Goal: Ask a question

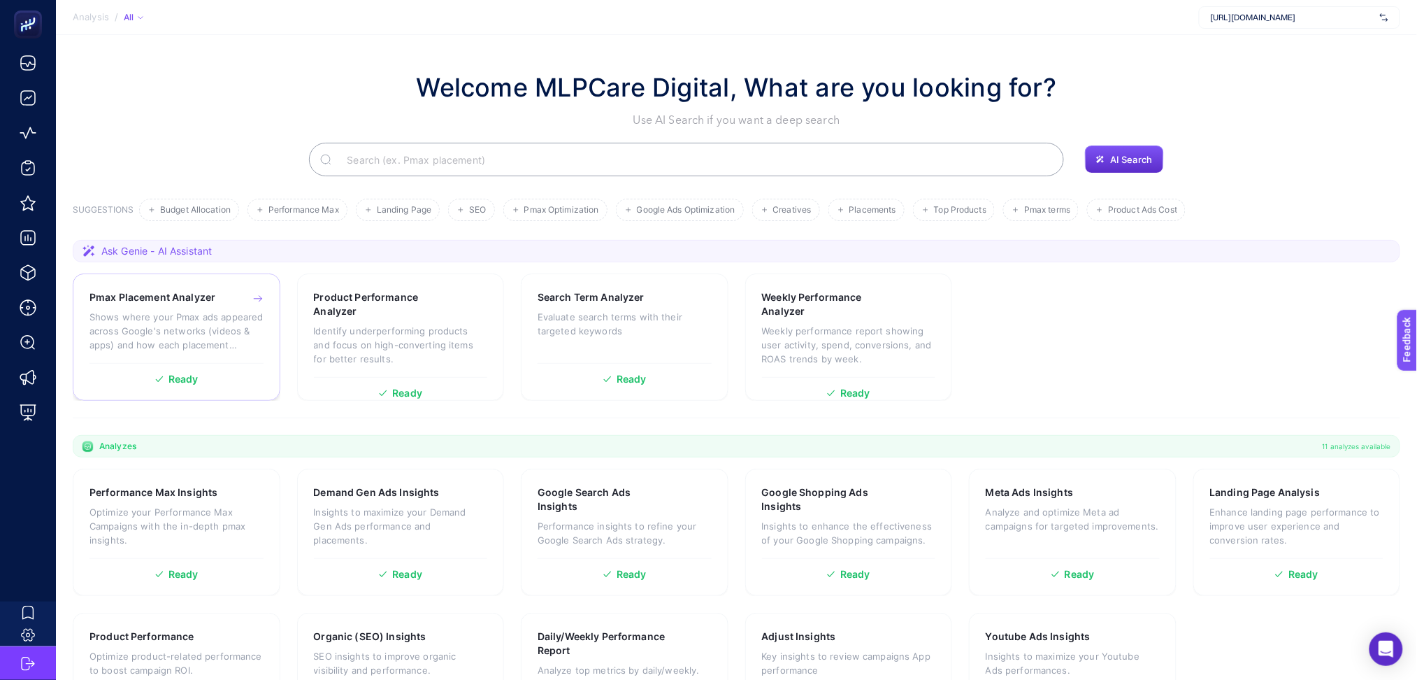
click at [240, 328] on p "Shows where your Pmax ads appeared across Google's networks (videos & apps) and…" at bounding box center [176, 331] width 174 height 42
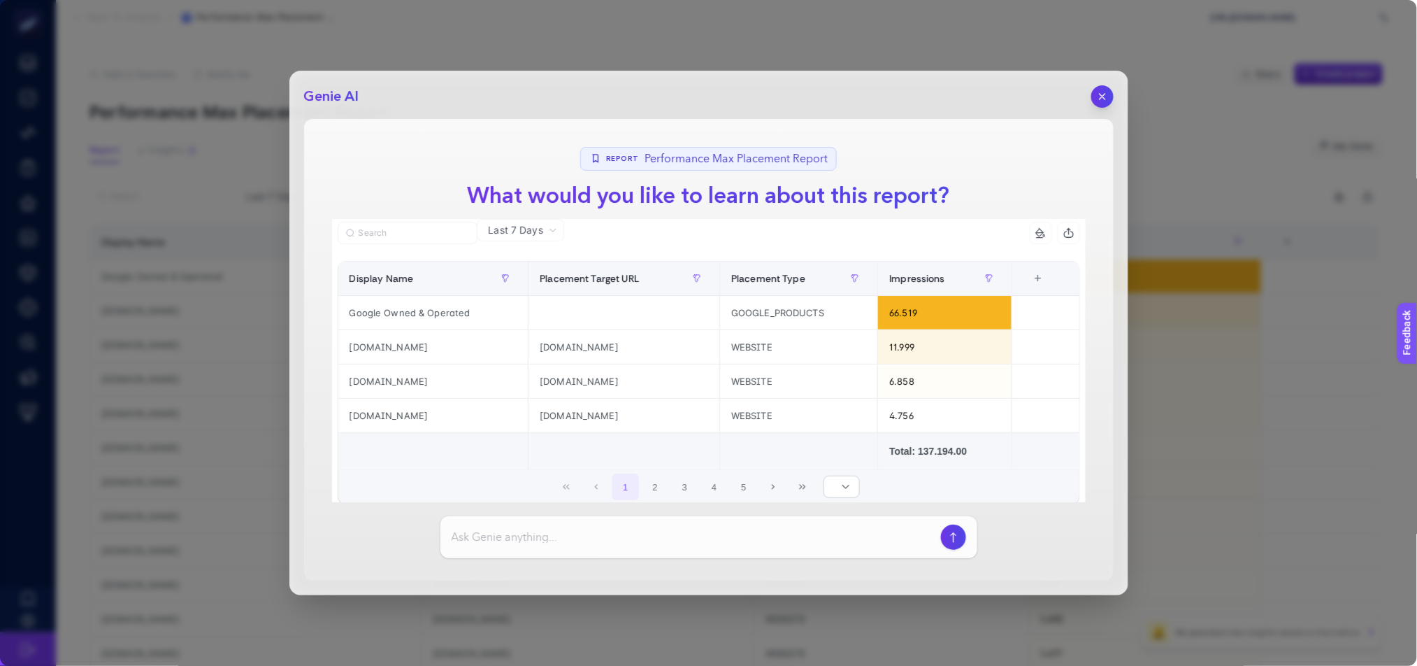
click at [579, 543] on input at bounding box center [694, 537] width 484 height 17
drag, startPoint x: 751, startPoint y: 94, endPoint x: 819, endPoint y: 105, distance: 68.7
click at [819, 105] on header "Genie AI" at bounding box center [709, 96] width 810 height 22
click at [631, 540] on input at bounding box center [694, 537] width 484 height 17
type input "reklamların çok alakasız spam sitelerde gözüküyor mu?"
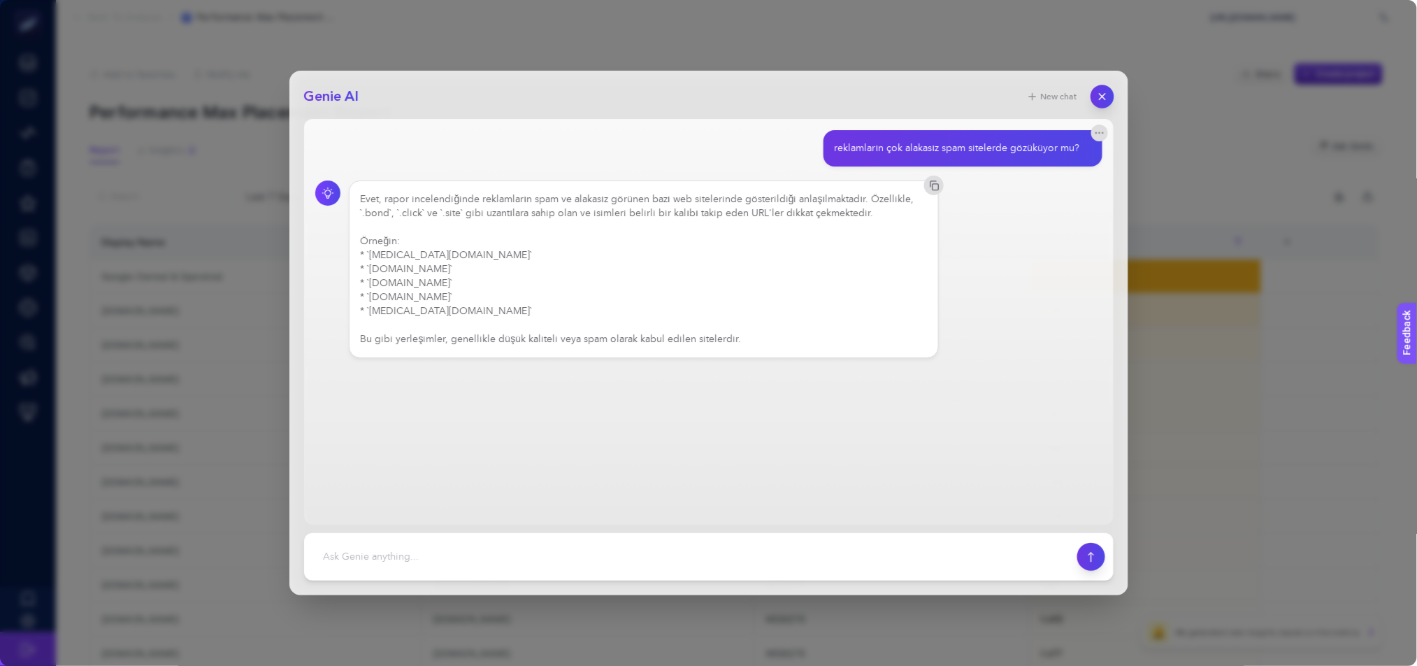
click at [1105, 89] on button "button" at bounding box center [1103, 97] width 24 height 24
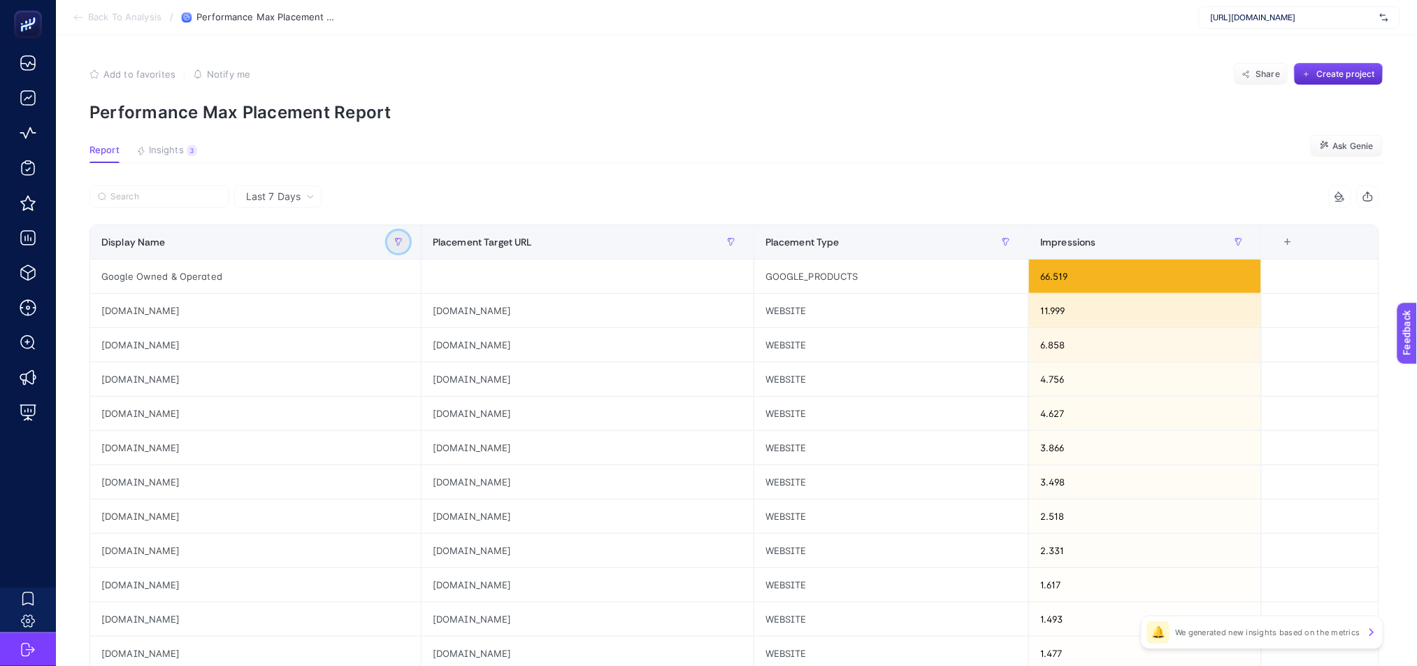
click at [401, 241] on icon "button" at bounding box center [398, 242] width 8 height 8
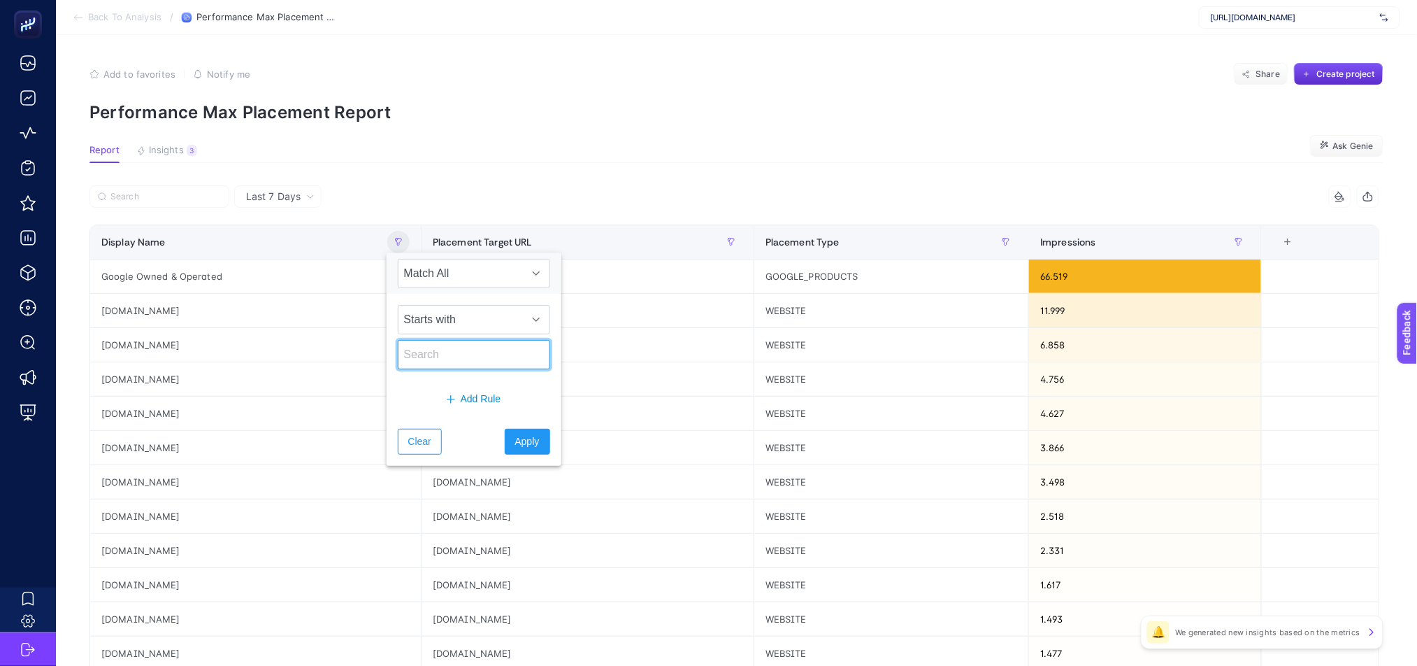
click at [445, 356] on input "text" at bounding box center [474, 354] width 152 height 29
type input "bind"
click at [526, 438] on span "Apply" at bounding box center [527, 441] width 24 height 15
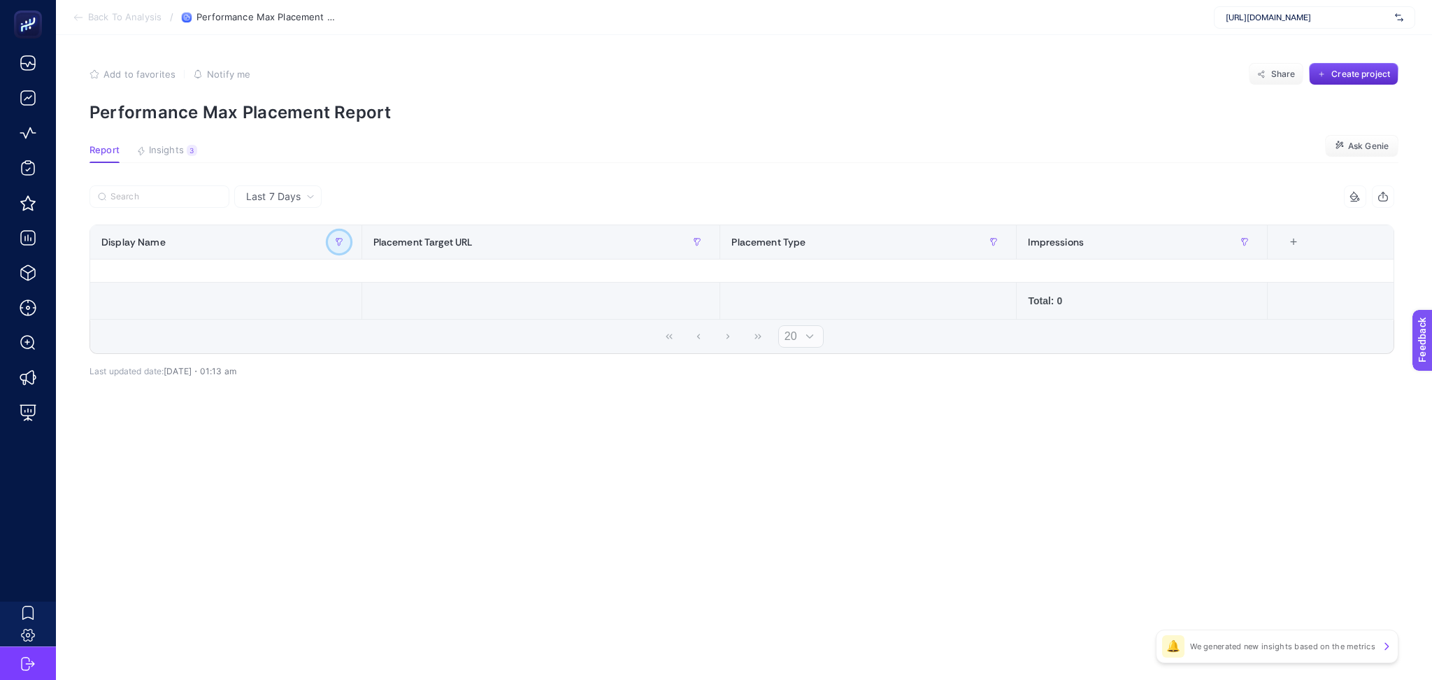
click at [344, 245] on button "button" at bounding box center [339, 242] width 22 height 22
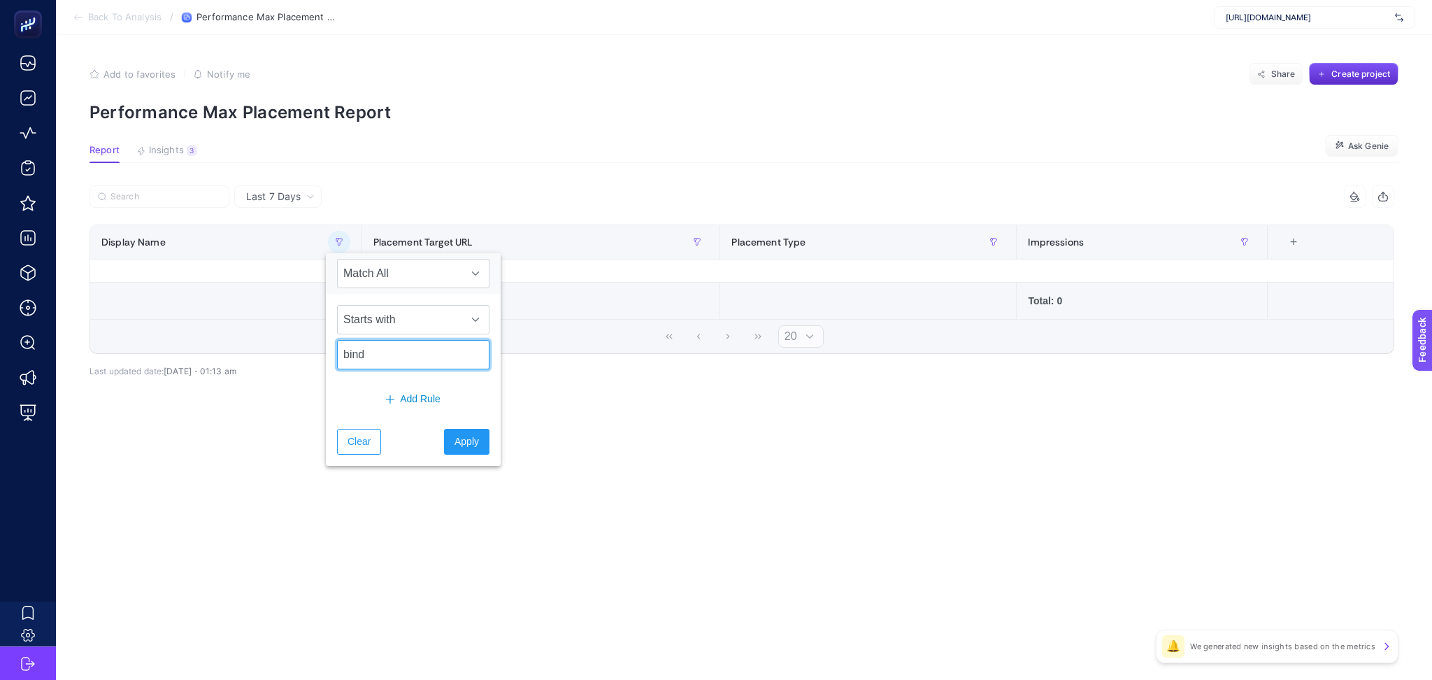
click at [400, 358] on input "bind" at bounding box center [413, 354] width 152 height 29
type input "site"
click at [457, 437] on span "Apply" at bounding box center [466, 441] width 24 height 15
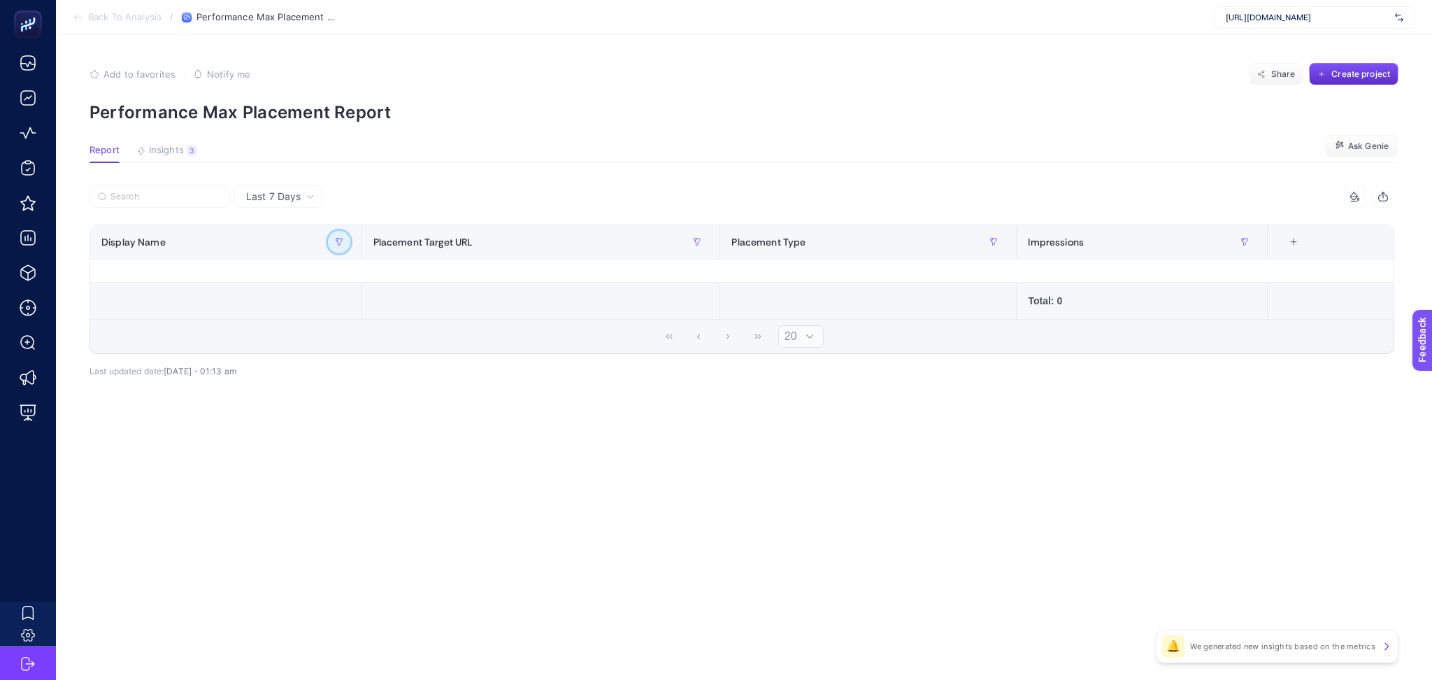
click at [328, 241] on button "button" at bounding box center [339, 242] width 22 height 22
click at [423, 317] on span "Starts with" at bounding box center [400, 320] width 124 height 28
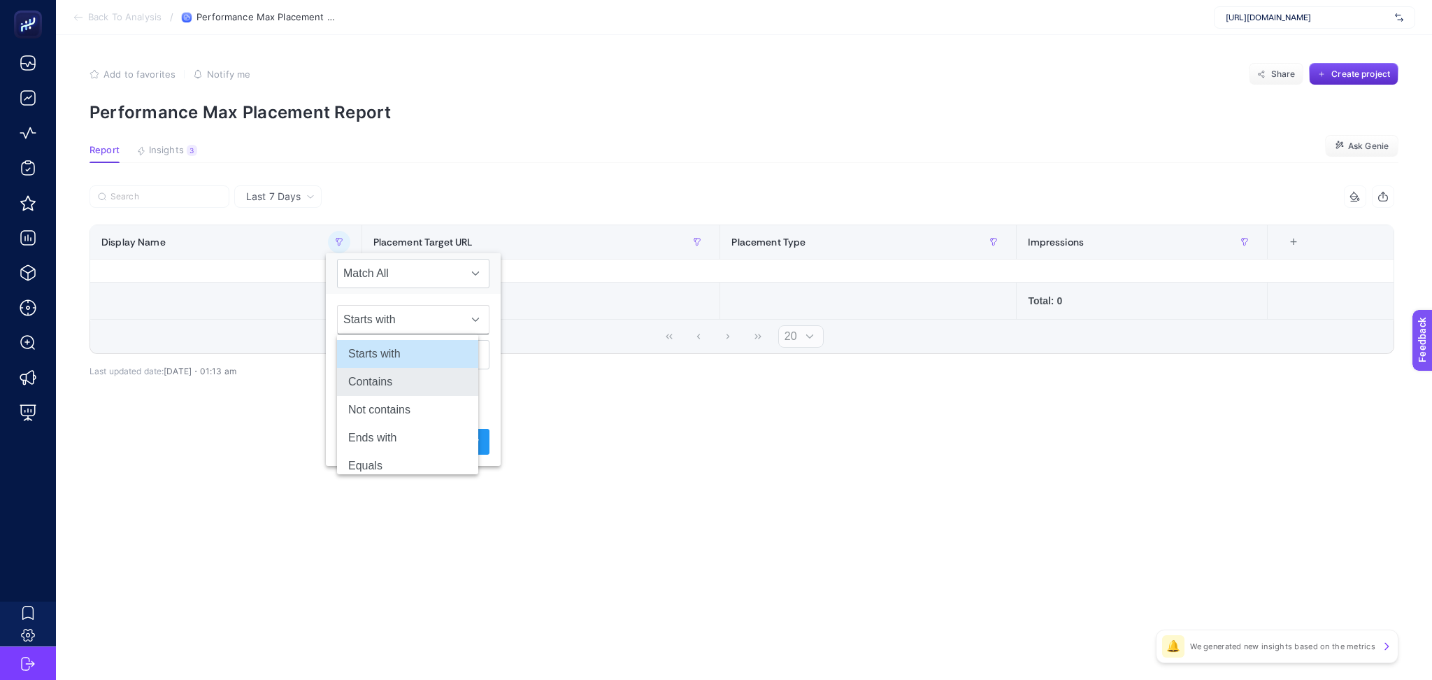
click at [412, 381] on li "Contains" at bounding box center [407, 382] width 141 height 28
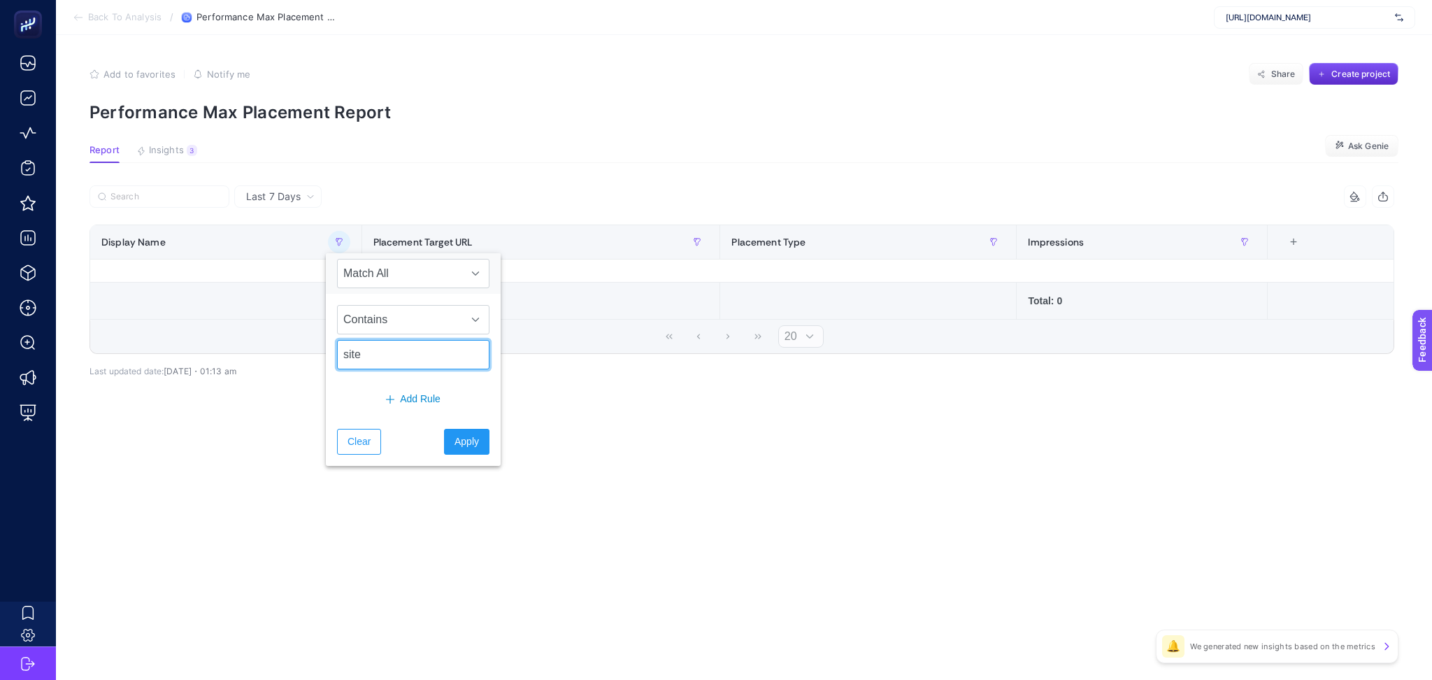
click at [372, 358] on input "site" at bounding box center [413, 354] width 152 height 29
type input "bind"
click at [454, 436] on span "Apply" at bounding box center [466, 441] width 24 height 15
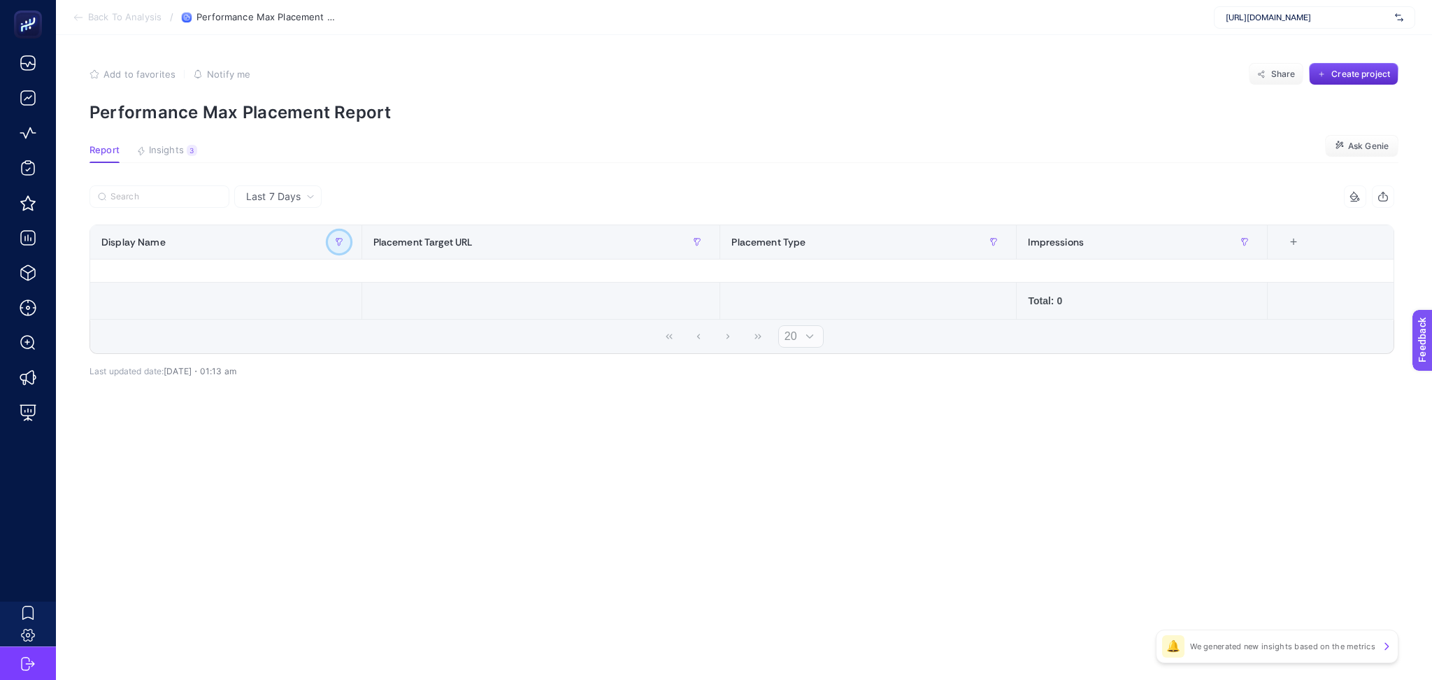
click at [335, 240] on icon "button" at bounding box center [339, 242] width 8 height 8
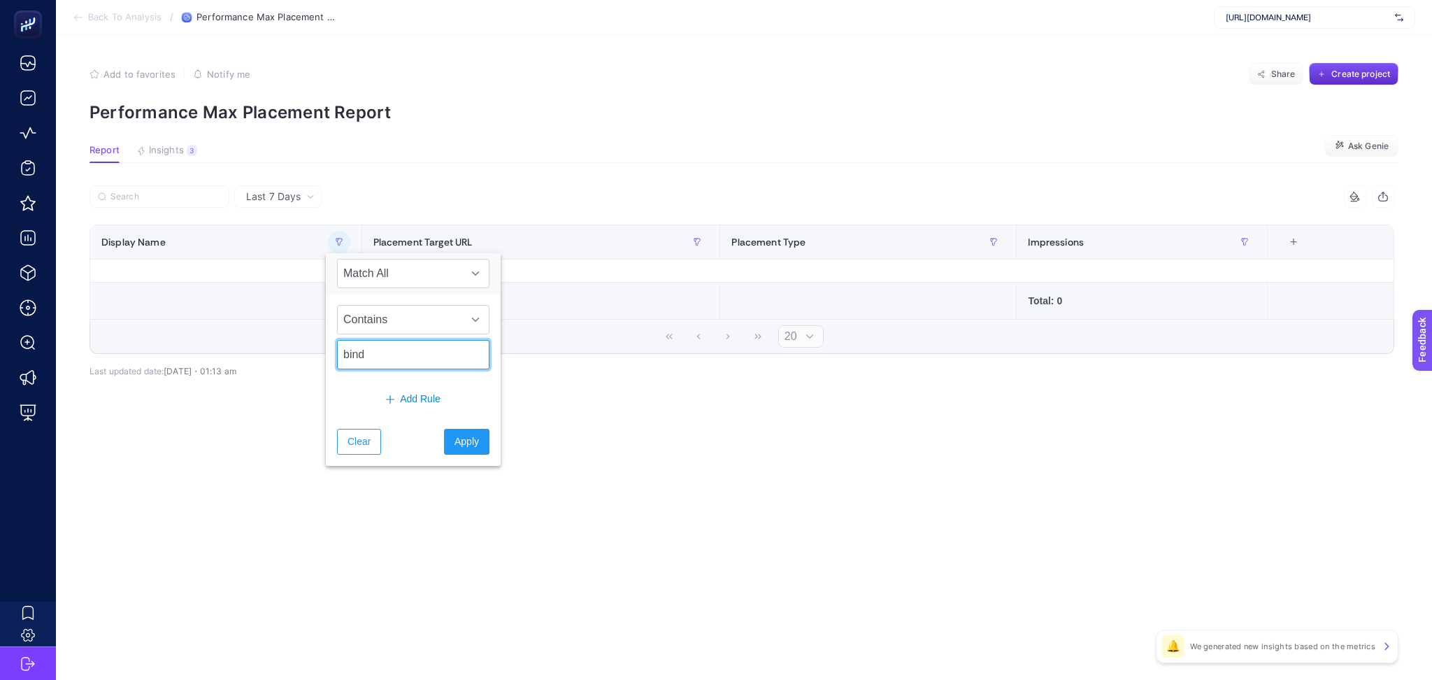
click at [385, 357] on input "bind" at bounding box center [413, 354] width 152 height 29
type input "bond"
click at [462, 450] on button "Apply" at bounding box center [466, 442] width 45 height 26
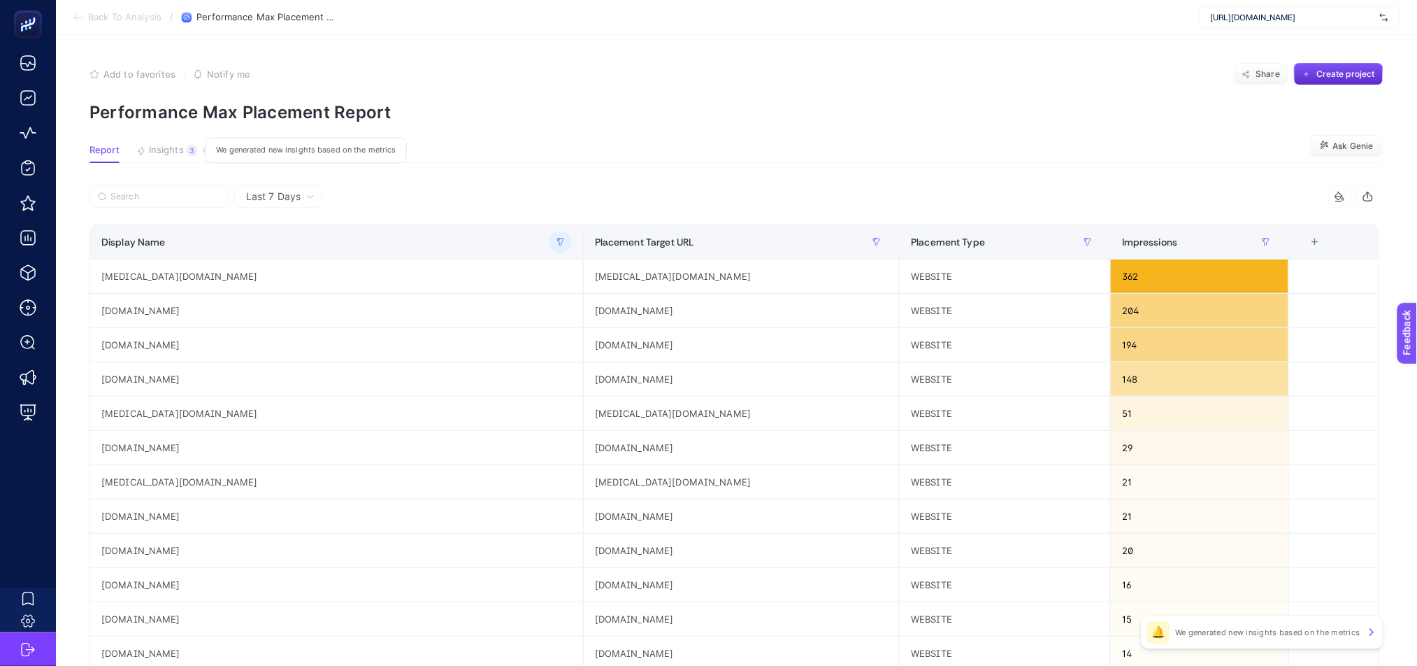
click at [169, 150] on span "Insights" at bounding box center [166, 150] width 35 height 11
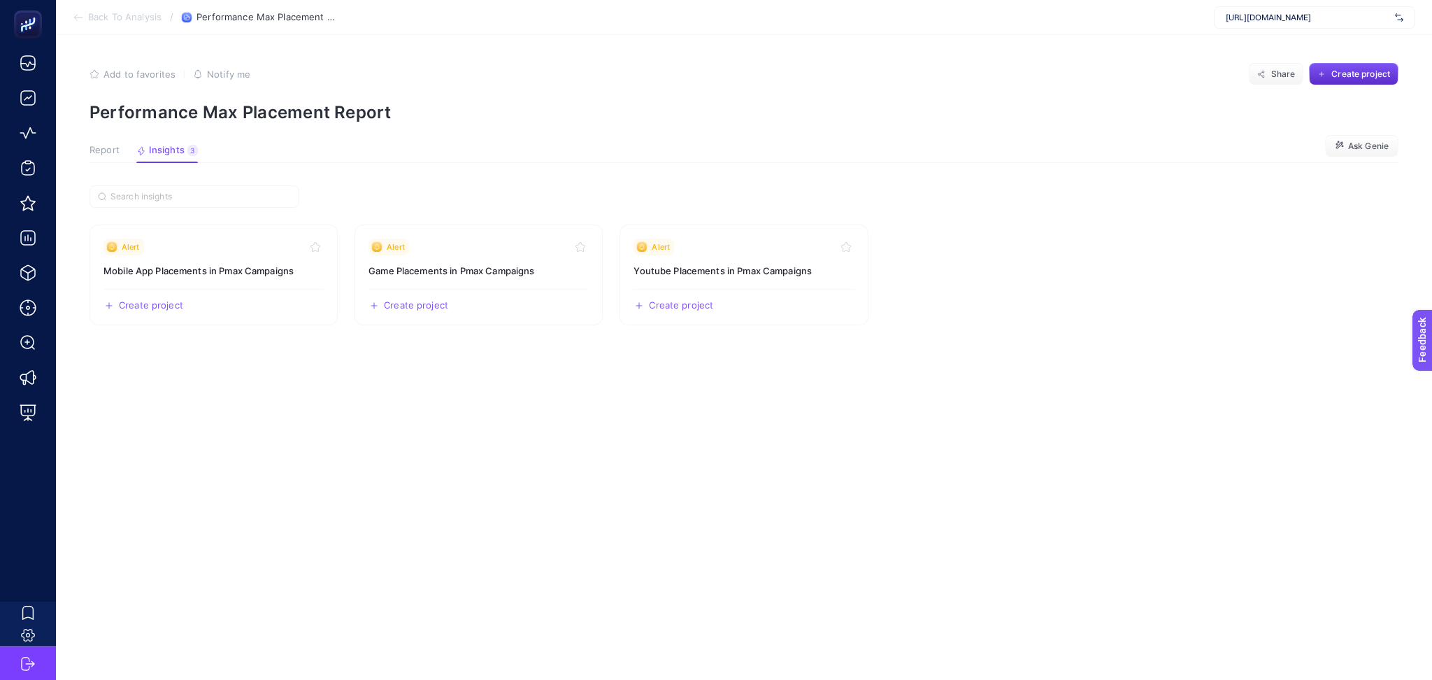
click at [116, 156] on button "Report" at bounding box center [104, 154] width 30 height 18
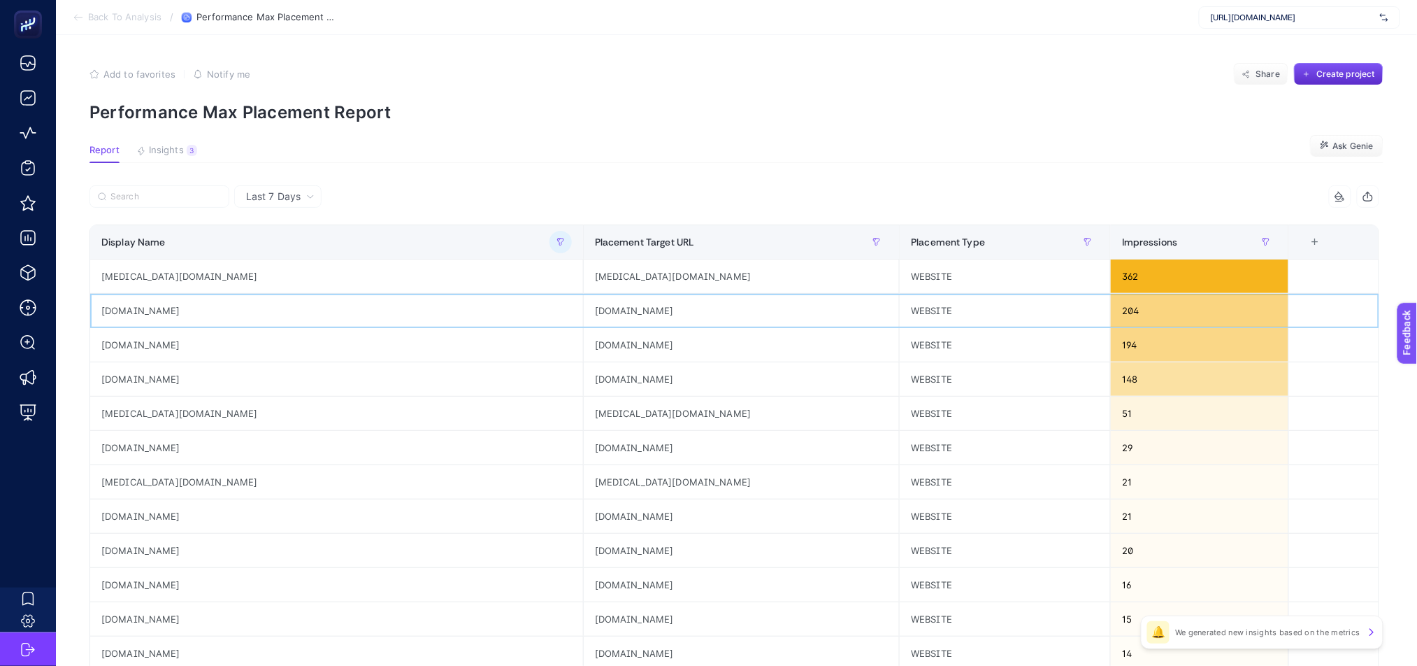
click at [161, 309] on div "[DOMAIN_NAME]" at bounding box center [336, 311] width 493 height 34
click at [161, 310] on div "[DOMAIN_NAME]" at bounding box center [336, 311] width 493 height 34
copy tr "[DOMAIN_NAME]"
click at [550, 247] on button "button" at bounding box center [561, 242] width 22 height 22
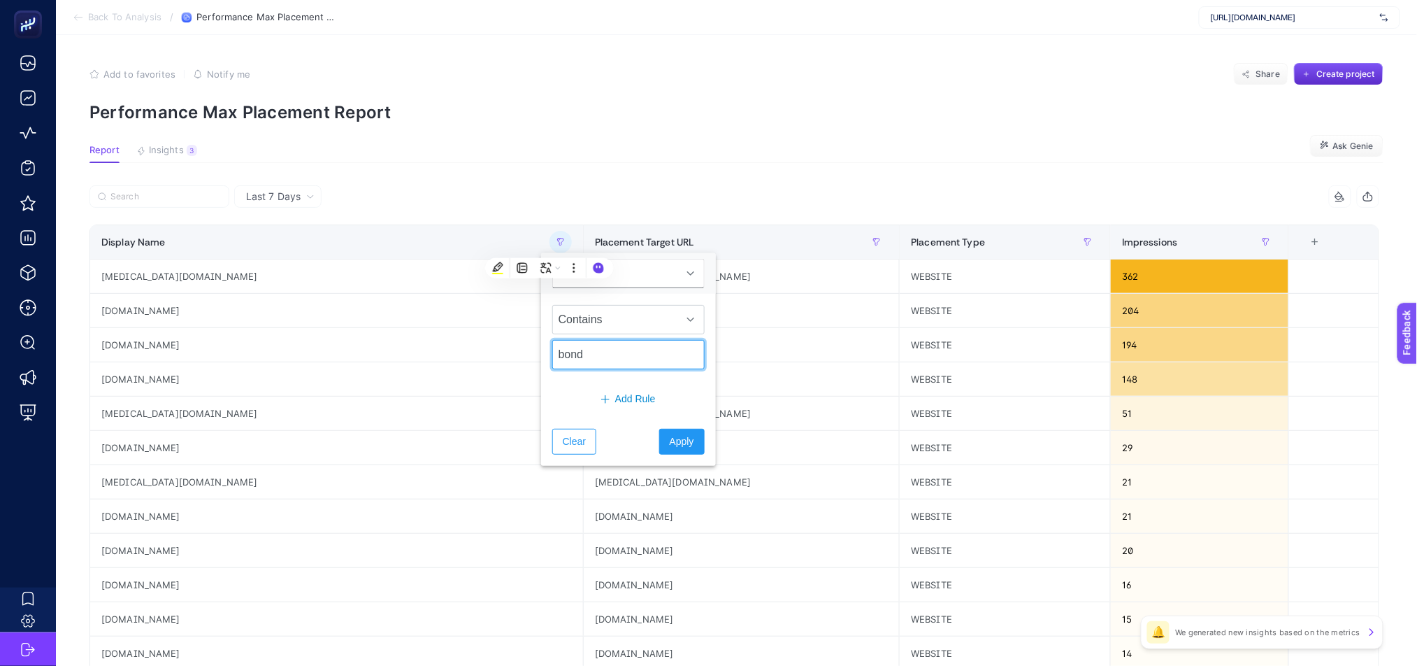
click at [604, 351] on input "bond" at bounding box center [628, 354] width 152 height 29
type input ".site"
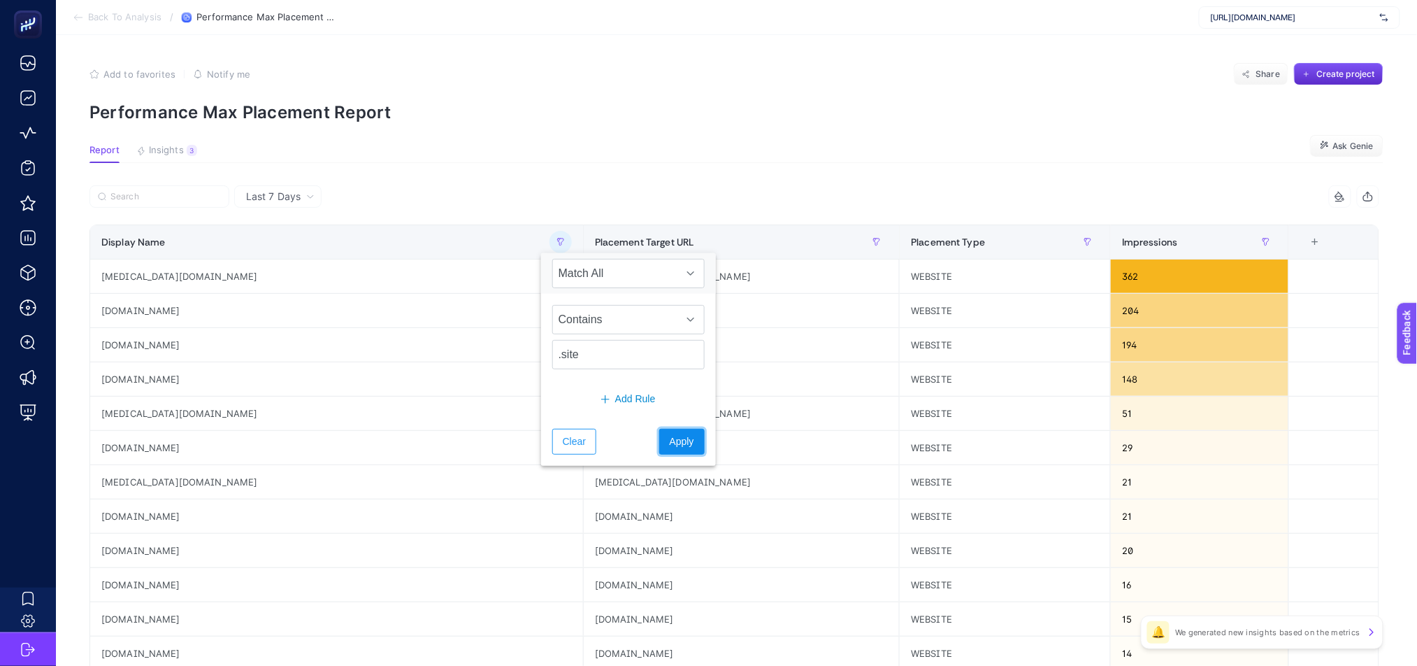
click at [686, 433] on button "Apply" at bounding box center [681, 442] width 45 height 26
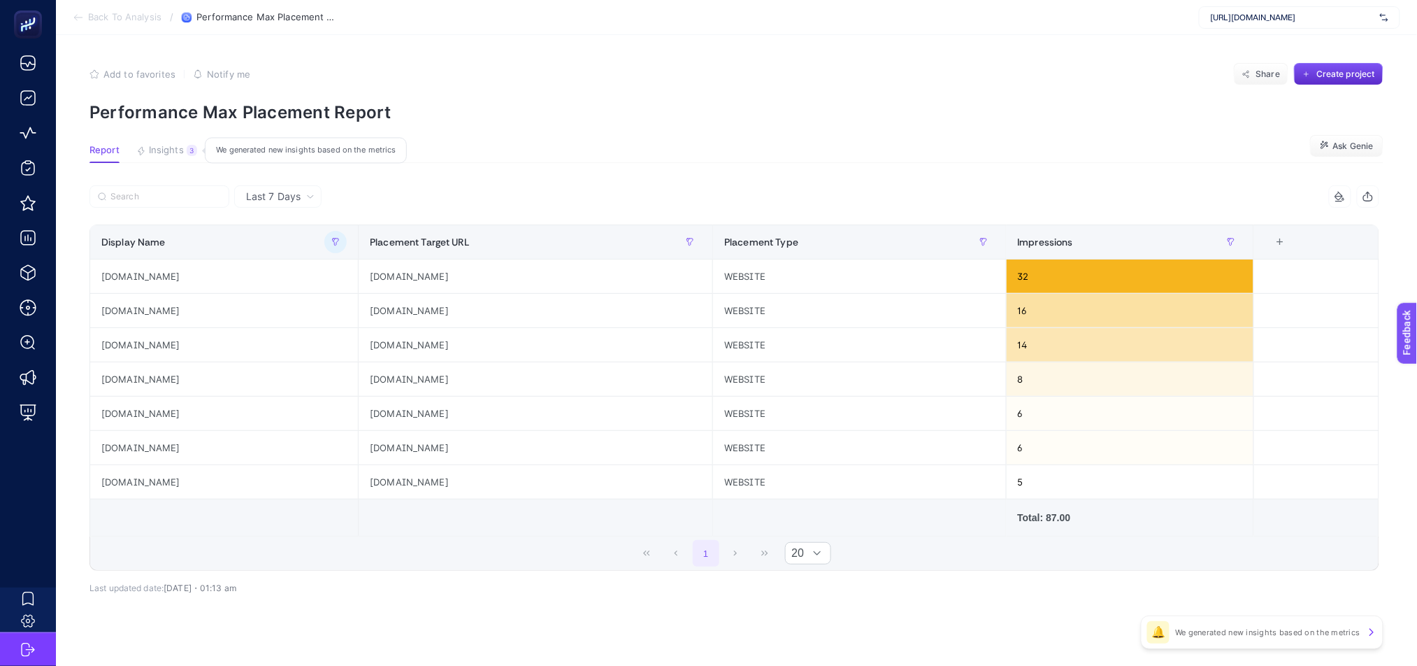
click at [176, 149] on span "Insights" at bounding box center [166, 150] width 35 height 11
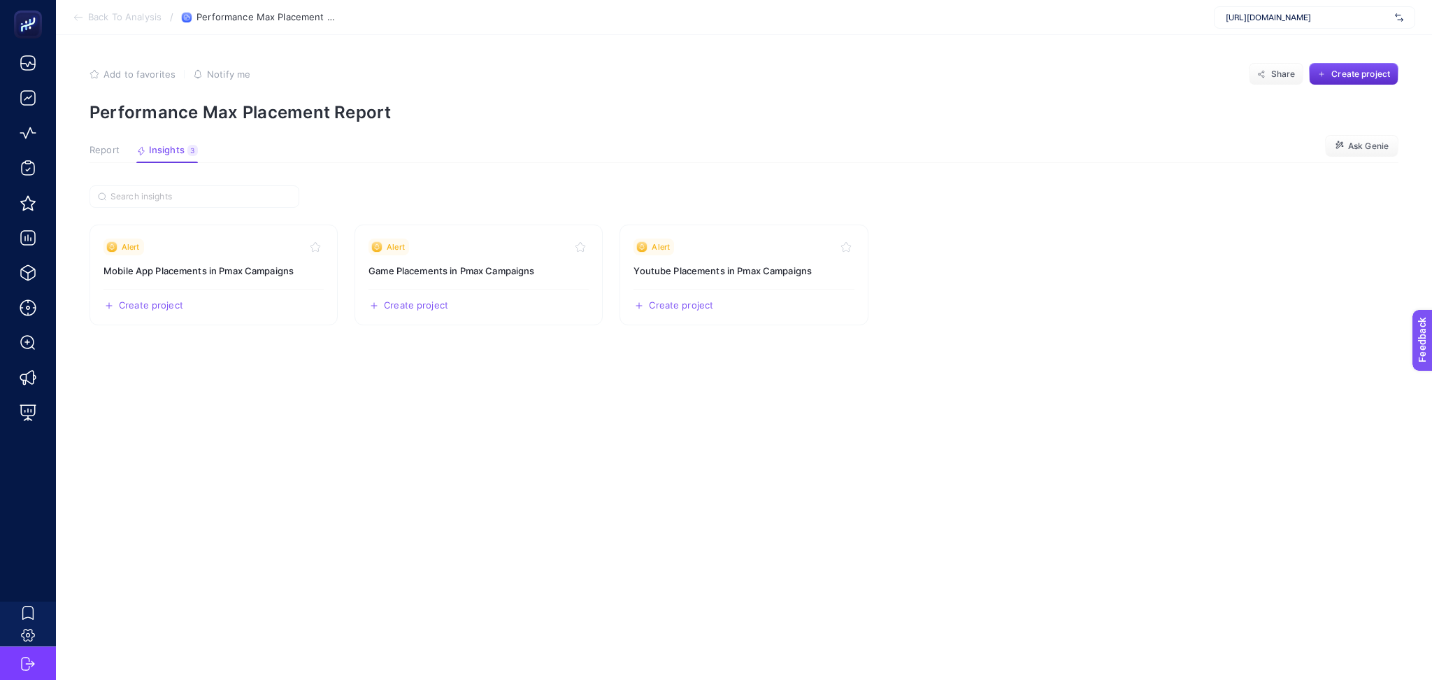
click at [93, 151] on span "Report" at bounding box center [104, 150] width 30 height 11
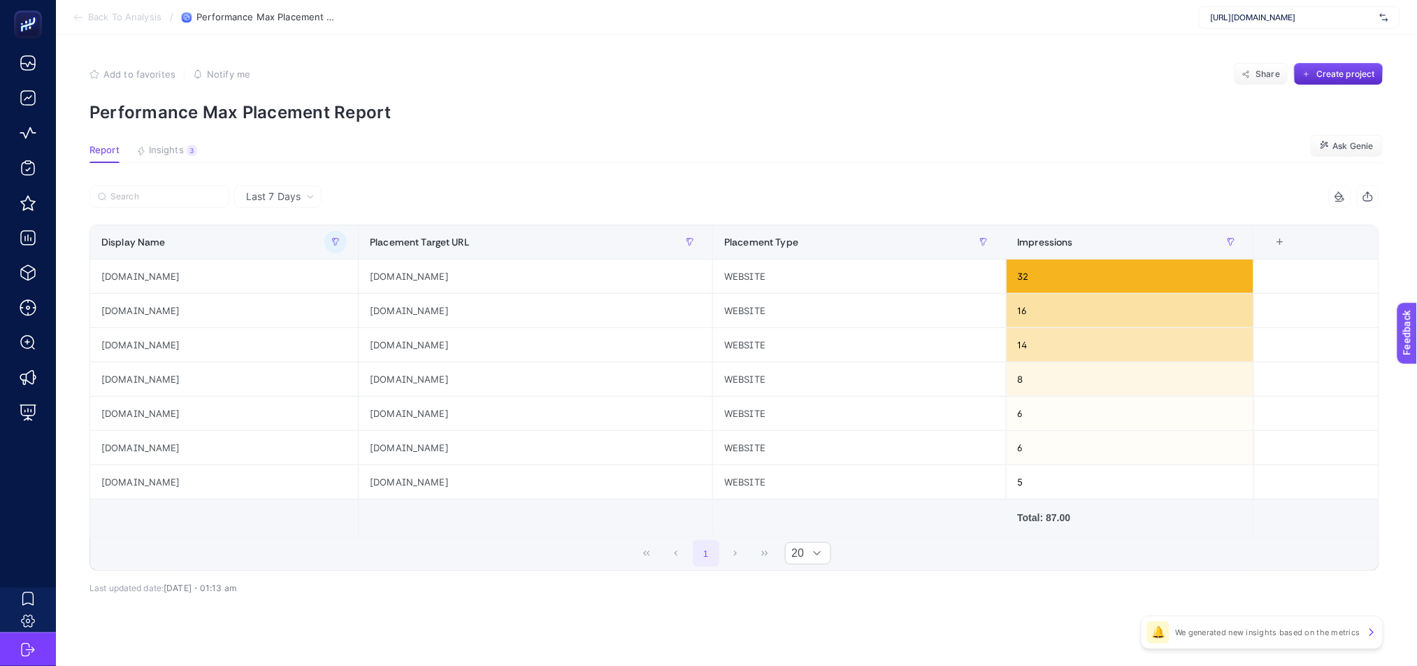
click at [131, 14] on span "Back To Analysis" at bounding box center [124, 17] width 73 height 11
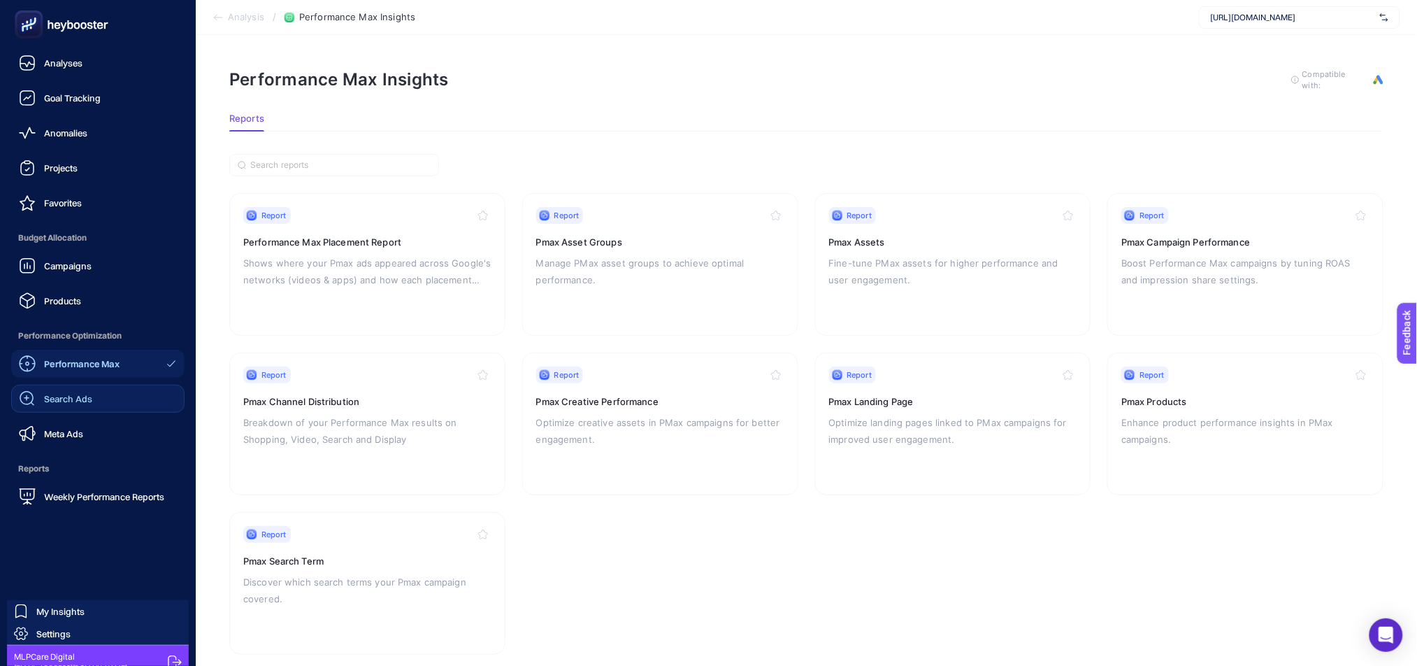
click at [66, 408] on link "Search Ads" at bounding box center [97, 399] width 173 height 28
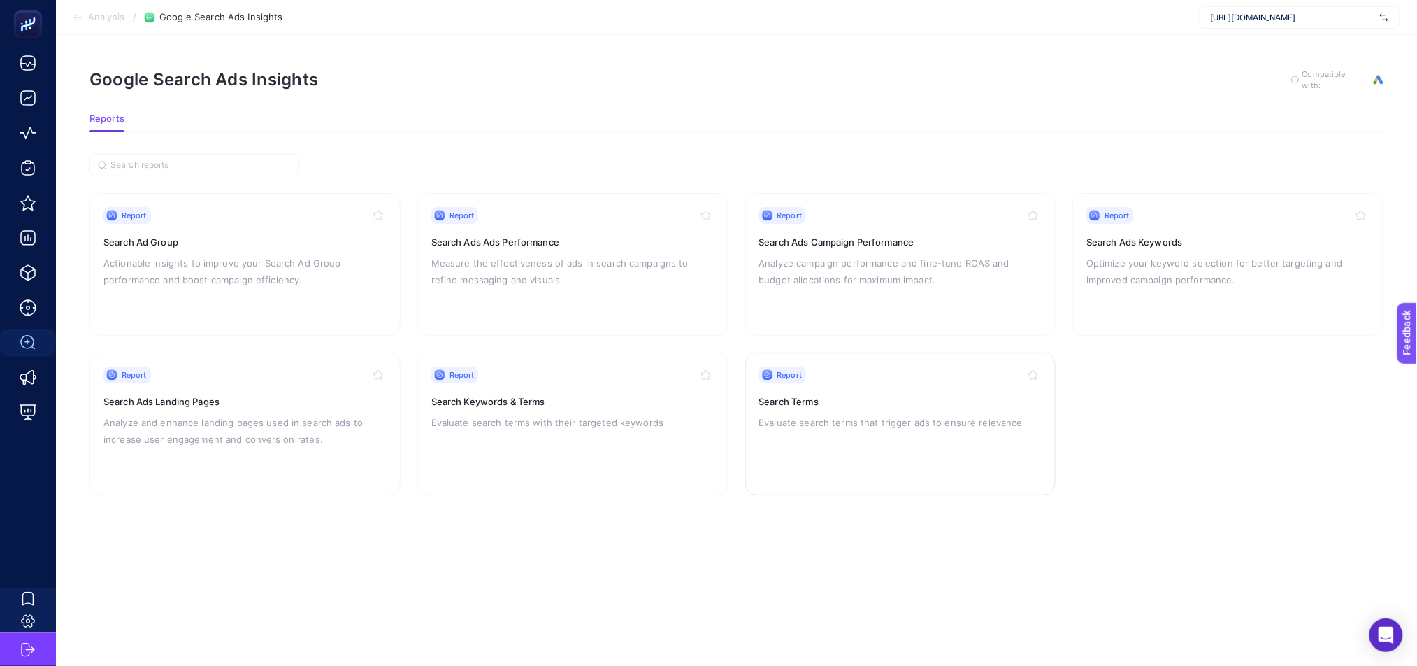
click at [846, 430] on div "Report Search Terms Evaluate search terms that trigger ads to ensure relevance" at bounding box center [900, 423] width 283 height 115
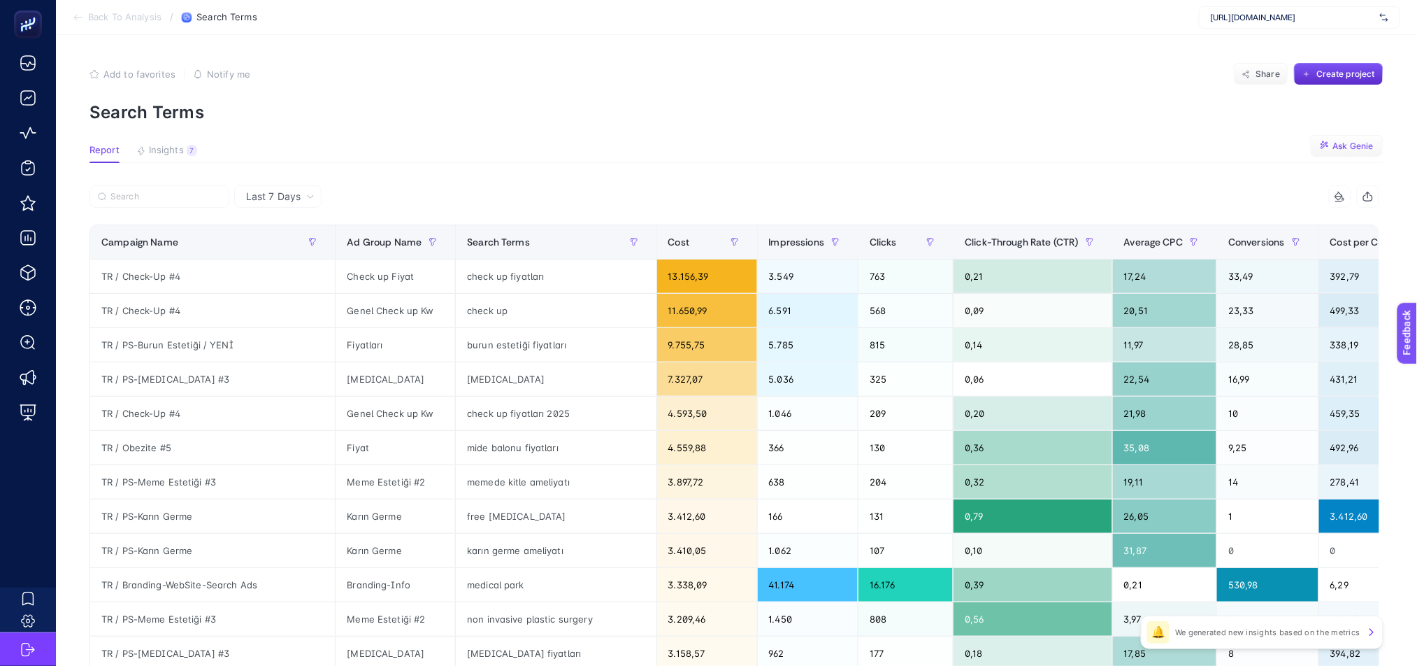
click at [1354, 141] on span "Ask Genie" at bounding box center [1353, 146] width 41 height 11
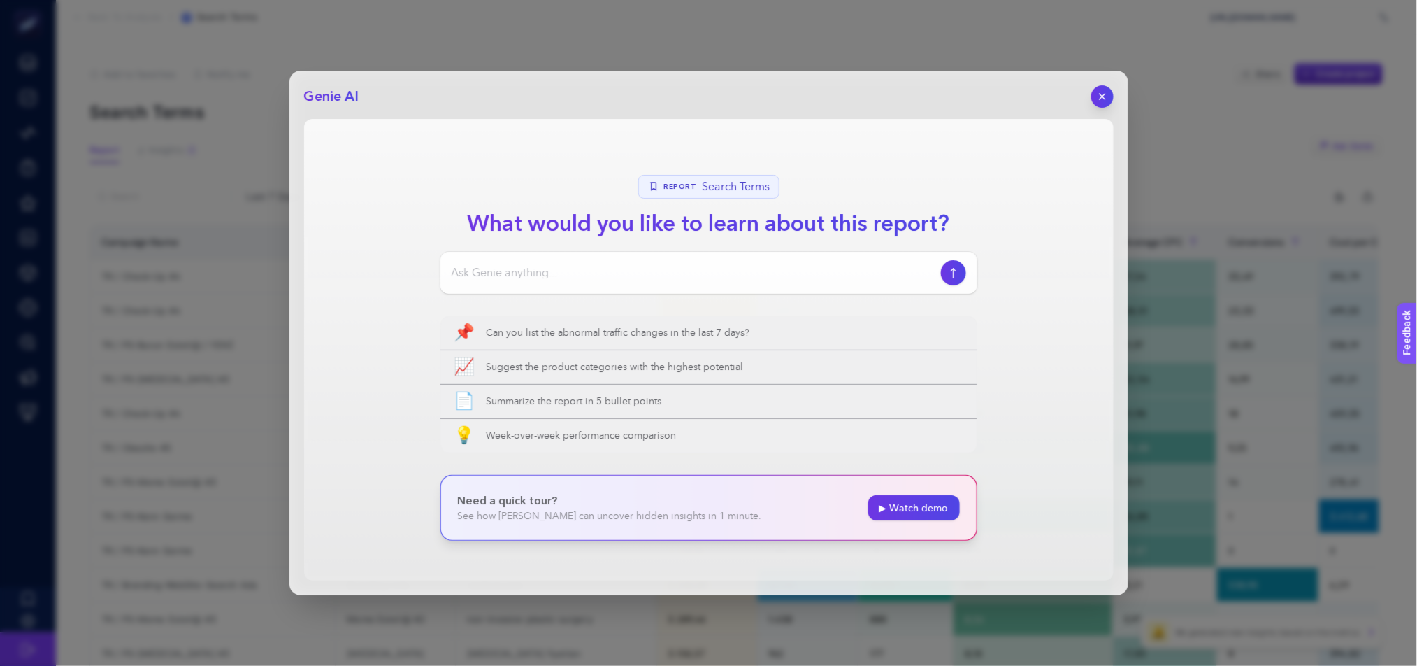
click at [574, 268] on input at bounding box center [694, 272] width 484 height 17
type input "kelimeler ile search termler ile uyumsuz olanlar var mı?"
click at [956, 279] on button "button" at bounding box center [953, 272] width 27 height 27
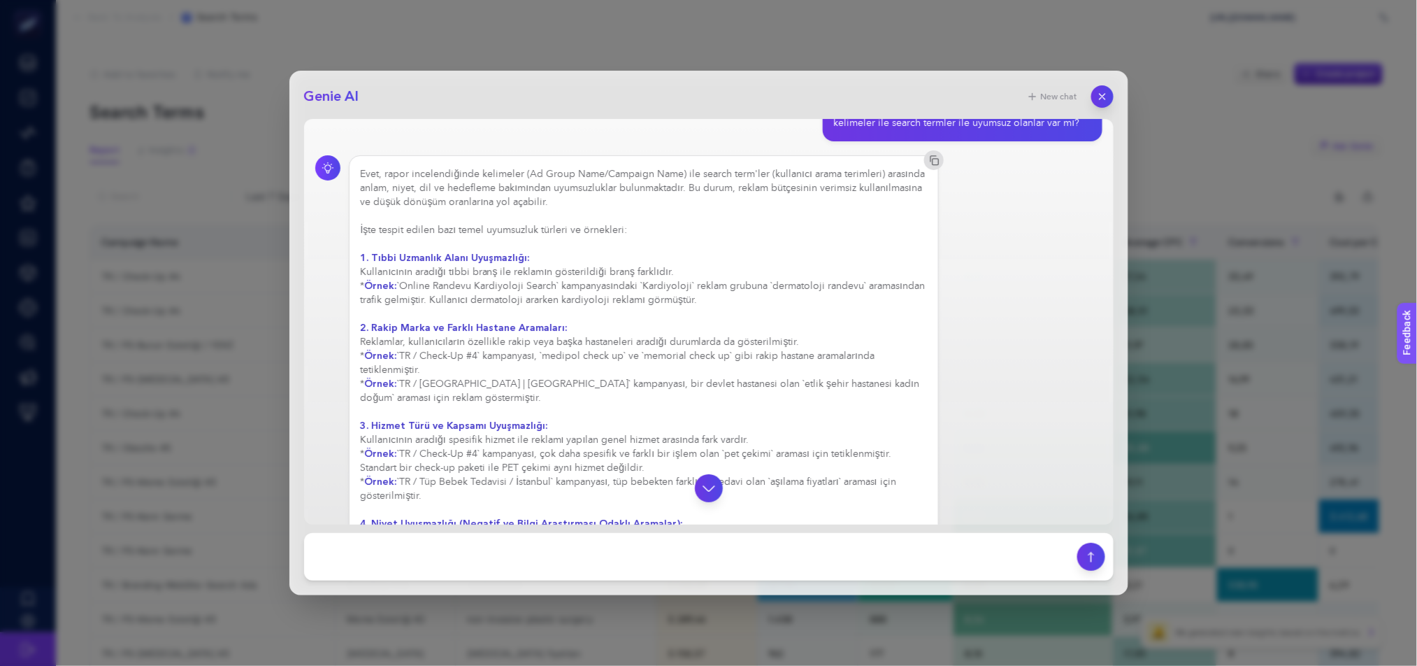
scroll to position [34, 0]
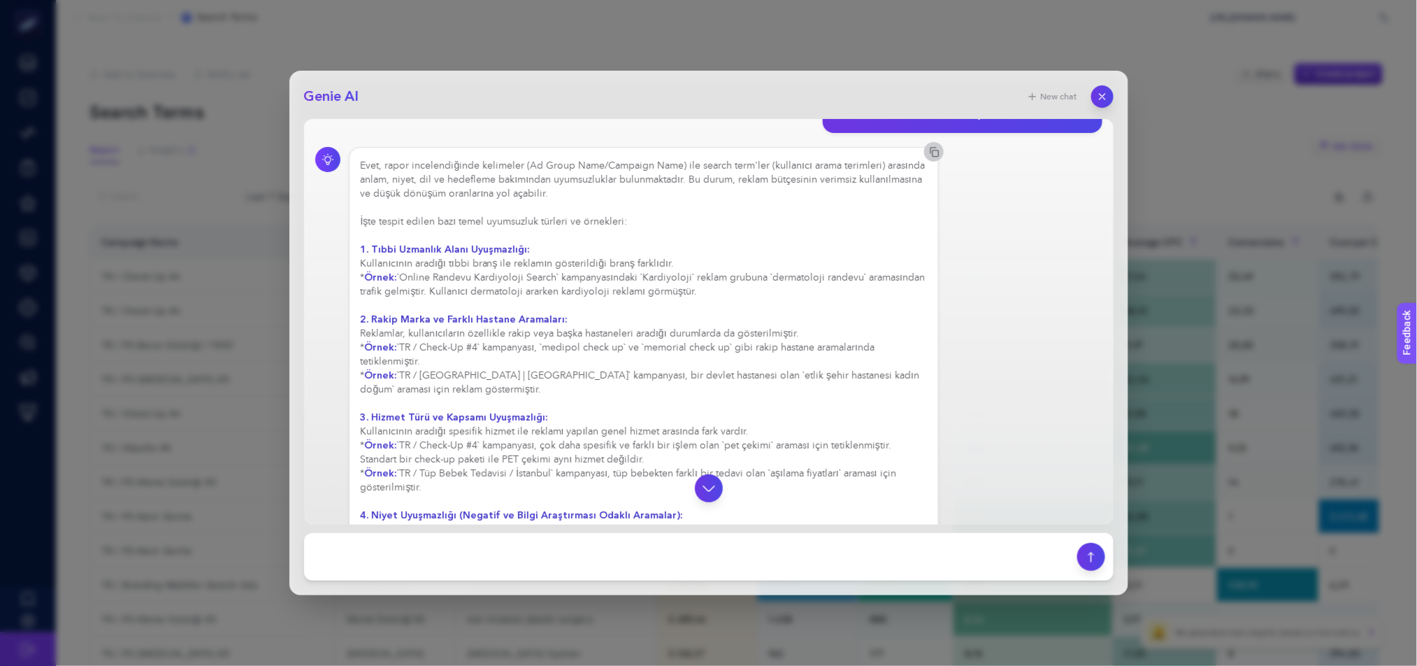
click at [928, 156] on icon "button" at bounding box center [933, 151] width 11 height 11
